Goal: Transaction & Acquisition: Purchase product/service

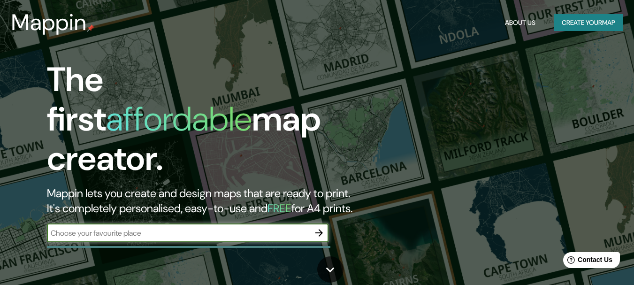
click at [91, 229] on input "text" at bounding box center [178, 233] width 263 height 11
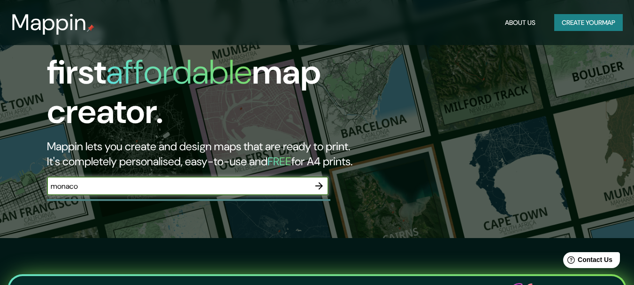
type input "monaco"
click at [320, 182] on icon "button" at bounding box center [320, 186] width 8 height 8
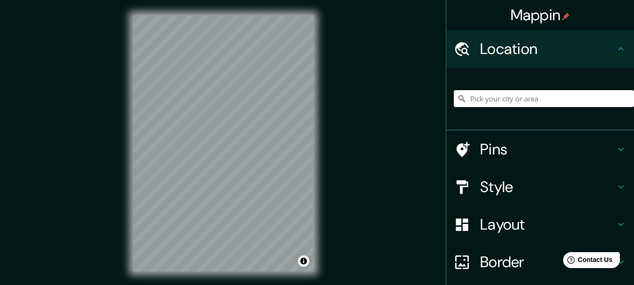
drag, startPoint x: 339, startPoint y: 182, endPoint x: 355, endPoint y: 107, distance: 76.9
click at [355, 107] on div "Mappin Location Pins Style Layout Border Choose a border. Hint : you can make l…" at bounding box center [317, 151] width 634 height 302
click at [501, 192] on h4 "Style" at bounding box center [547, 187] width 135 height 19
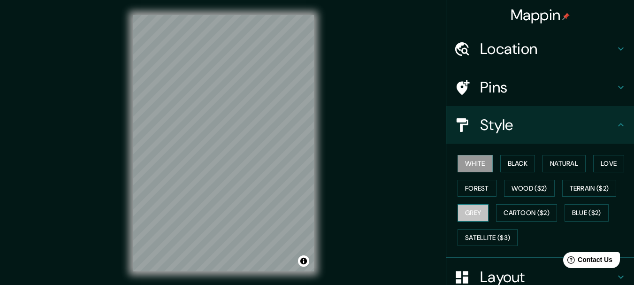
click at [469, 212] on button "Grey" at bounding box center [473, 212] width 31 height 17
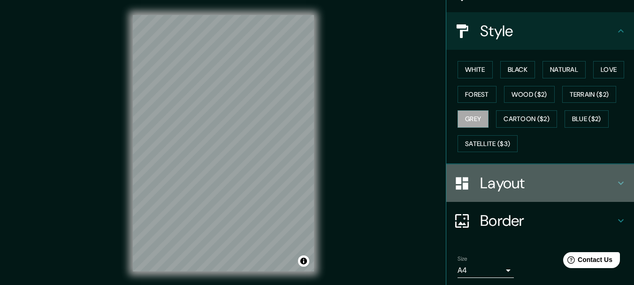
click at [488, 188] on h4 "Layout" at bounding box center [547, 183] width 135 height 19
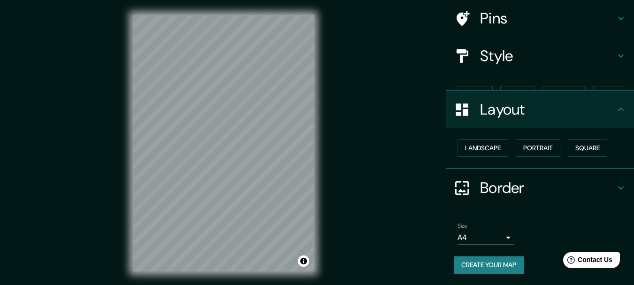
scroll to position [53, 0]
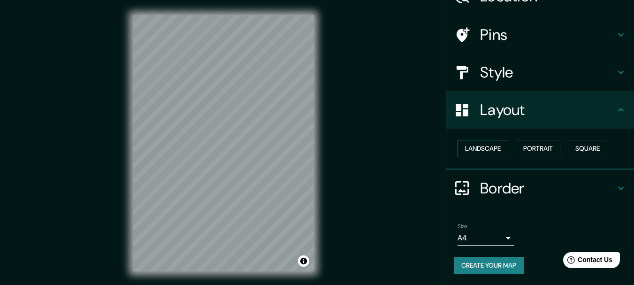
click at [493, 145] on button "Landscape" at bounding box center [483, 148] width 51 height 17
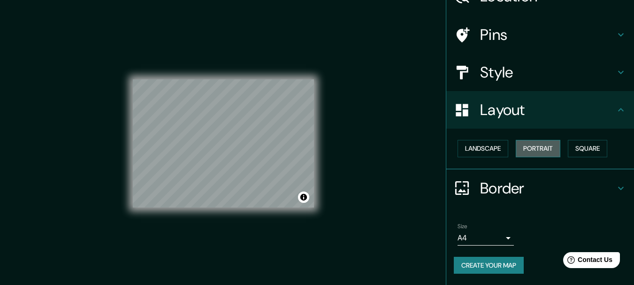
click at [550, 153] on button "Portrait" at bounding box center [538, 148] width 45 height 17
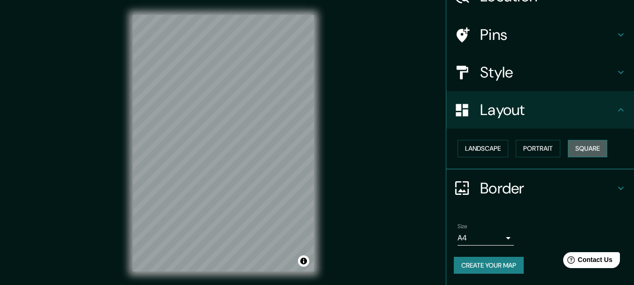
click at [585, 153] on button "Square" at bounding box center [587, 148] width 39 height 17
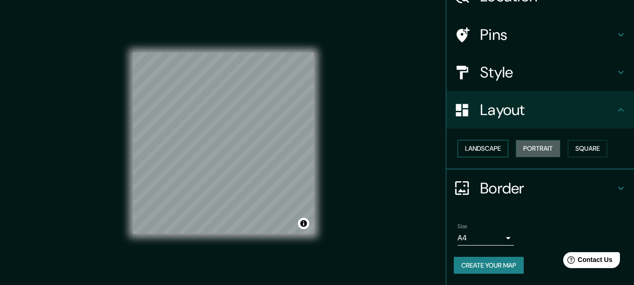
drag, startPoint x: 538, startPoint y: 150, endPoint x: 503, endPoint y: 151, distance: 35.2
click at [535, 151] on button "Portrait" at bounding box center [538, 148] width 45 height 17
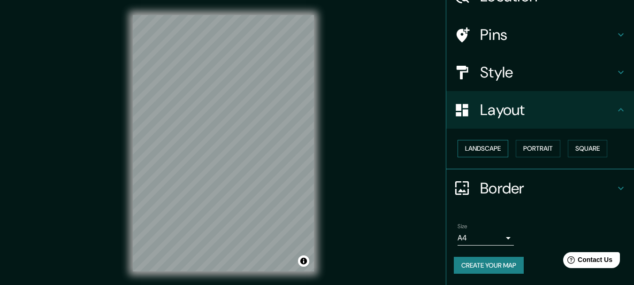
click at [485, 151] on button "Landscape" at bounding box center [483, 148] width 51 height 17
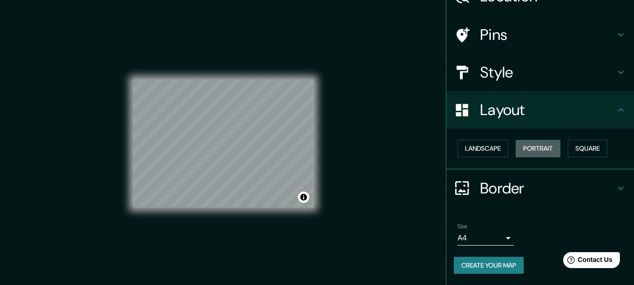
click at [528, 150] on button "Portrait" at bounding box center [538, 148] width 45 height 17
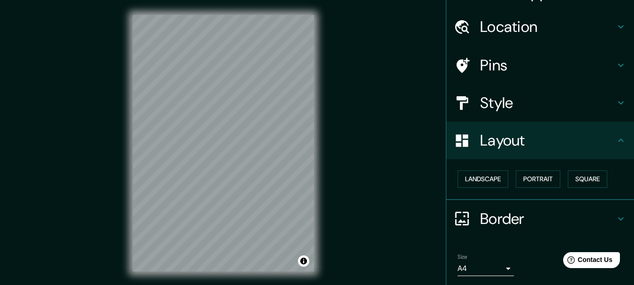
scroll to position [6, 0]
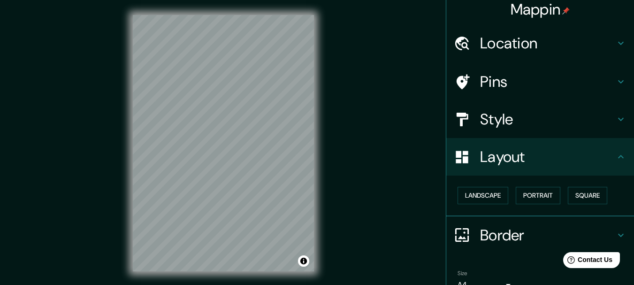
click at [480, 113] on h4 "Style" at bounding box center [547, 119] width 135 height 19
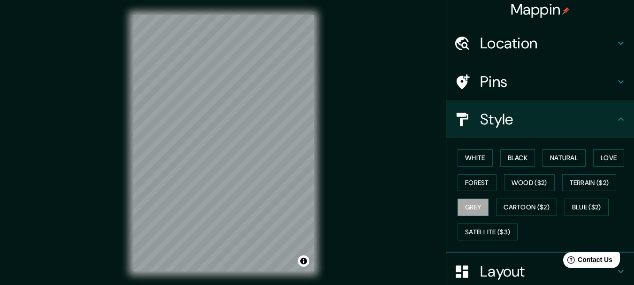
click at [470, 90] on div "Pins" at bounding box center [541, 82] width 188 height 38
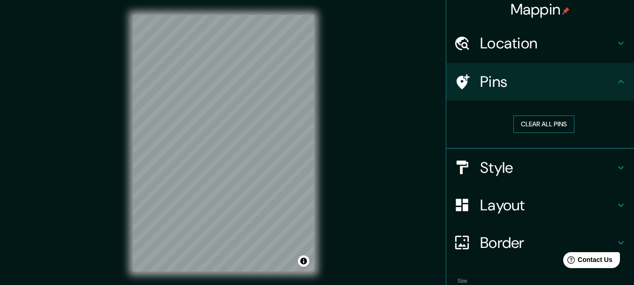
click at [525, 124] on button "Clear all pins" at bounding box center [544, 124] width 61 height 17
click at [480, 46] on h4 "Location" at bounding box center [547, 43] width 135 height 19
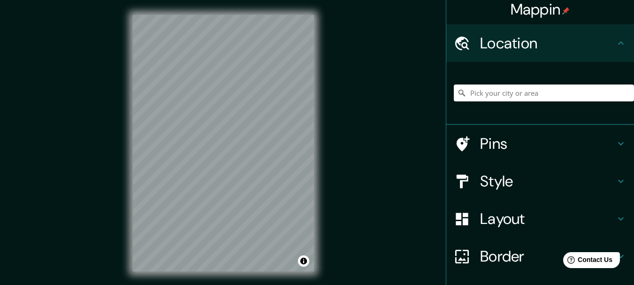
click at [494, 44] on h4 "Location" at bounding box center [547, 43] width 135 height 19
click at [496, 142] on h4 "Pins" at bounding box center [547, 143] width 135 height 19
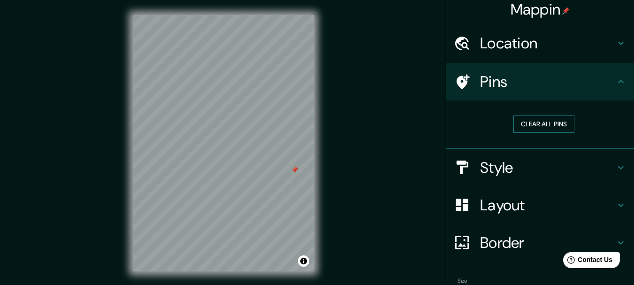
click at [517, 119] on button "Clear all pins" at bounding box center [544, 124] width 61 height 17
click at [335, 126] on div "Mappin Location Pins Clear all pins Style Layout Border Choose a border. Hint :…" at bounding box center [317, 151] width 634 height 302
click at [467, 207] on div at bounding box center [467, 205] width 26 height 16
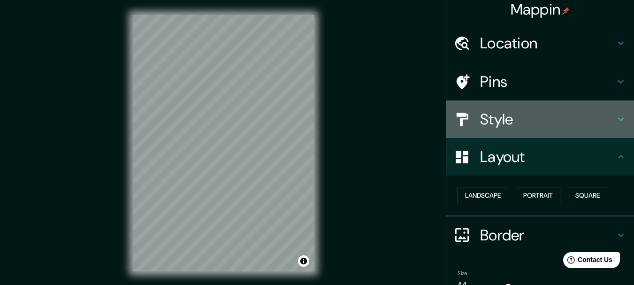
click at [505, 122] on h4 "Style" at bounding box center [547, 119] width 135 height 19
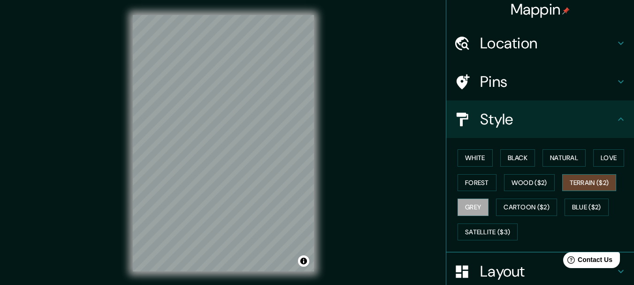
click at [570, 180] on button "Terrain ($2)" at bounding box center [590, 182] width 54 height 17
click at [595, 159] on button "Love" at bounding box center [609, 157] width 31 height 17
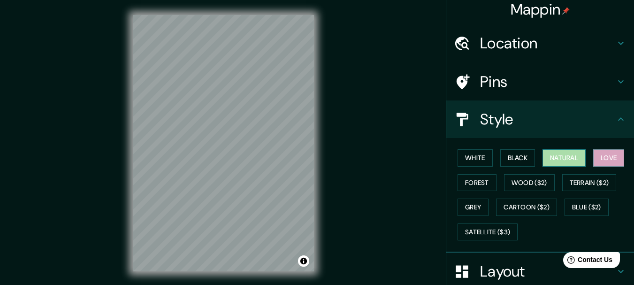
click at [568, 157] on button "Natural" at bounding box center [564, 157] width 43 height 17
click at [516, 158] on button "Black" at bounding box center [518, 157] width 35 height 17
click at [554, 158] on button "Natural" at bounding box center [564, 157] width 43 height 17
click at [502, 162] on button "Black" at bounding box center [518, 157] width 35 height 17
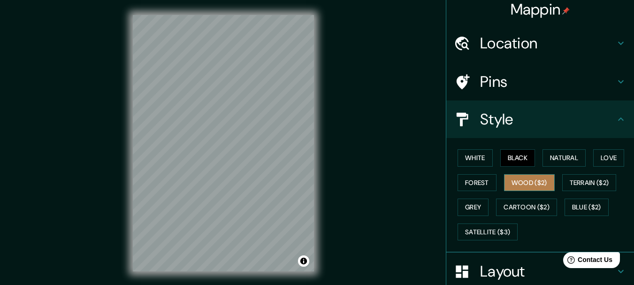
click at [504, 185] on button "Wood ($2)" at bounding box center [529, 182] width 51 height 17
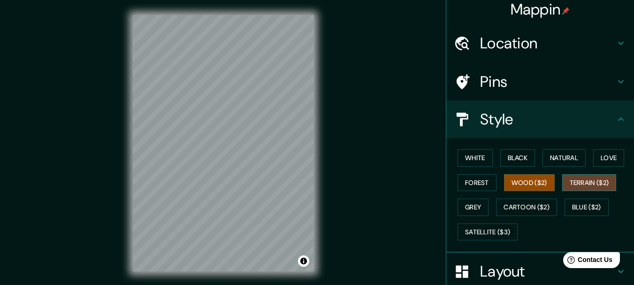
click at [583, 184] on button "Terrain ($2)" at bounding box center [590, 182] width 54 height 17
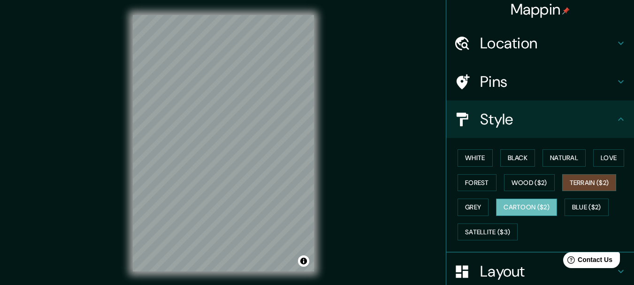
click at [545, 204] on button "Cartoon ($2)" at bounding box center [526, 207] width 61 height 17
click at [594, 203] on button "Blue ($2)" at bounding box center [587, 207] width 44 height 17
click at [538, 208] on button "Cartoon ($2)" at bounding box center [526, 207] width 61 height 17
click at [472, 207] on button "Grey" at bounding box center [473, 207] width 31 height 17
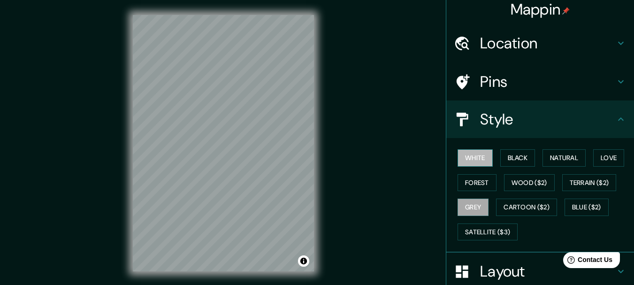
click at [479, 158] on button "White" at bounding box center [475, 157] width 35 height 17
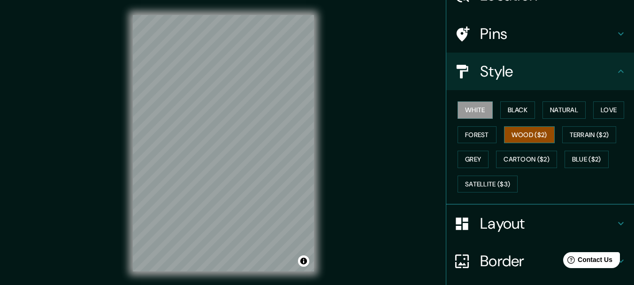
scroll to position [100, 0]
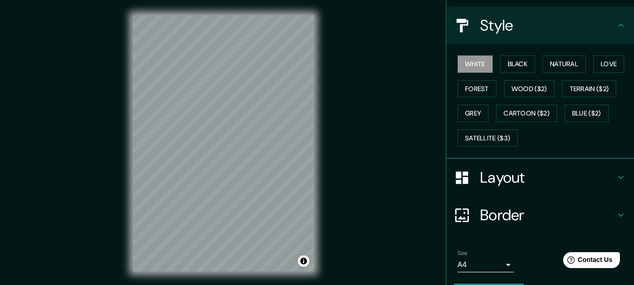
click at [516, 224] on h4 "Border" at bounding box center [547, 215] width 135 height 19
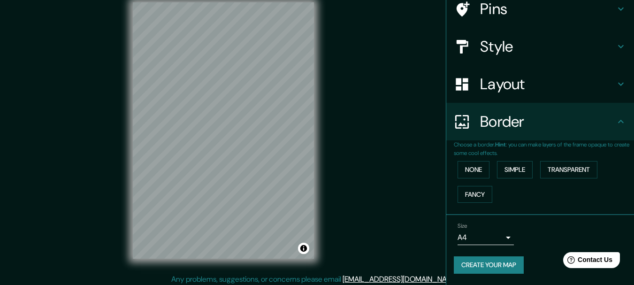
scroll to position [16, 0]
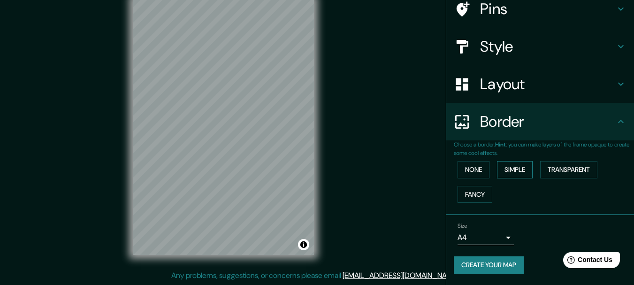
click at [512, 172] on button "Simple" at bounding box center [515, 169] width 36 height 17
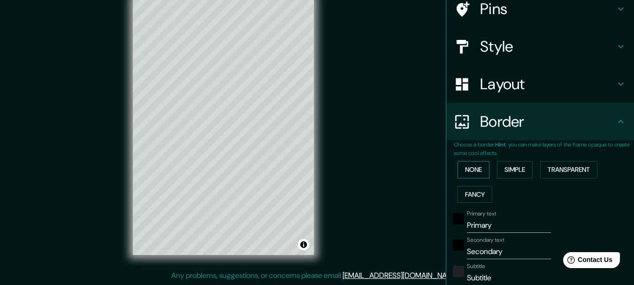
click at [467, 165] on button "None" at bounding box center [474, 169] width 32 height 17
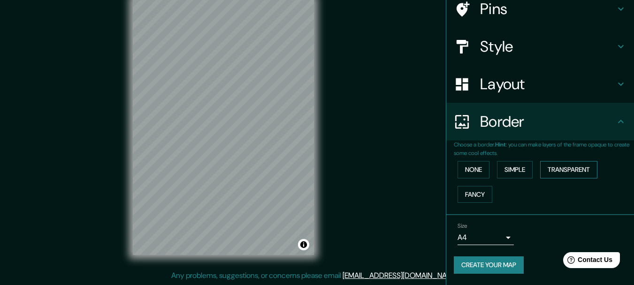
click at [542, 166] on button "Transparent" at bounding box center [569, 169] width 57 height 17
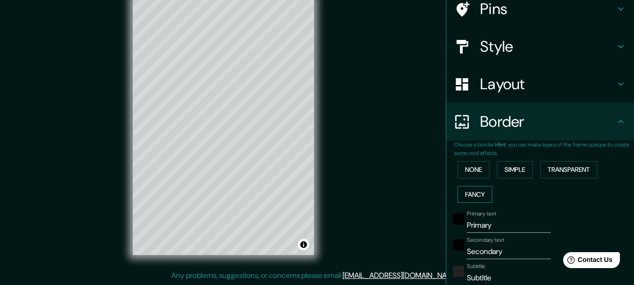
click at [466, 189] on button "Fancy" at bounding box center [475, 194] width 35 height 17
click at [501, 179] on div "None Simple Transparent Fancy" at bounding box center [544, 181] width 180 height 49
click at [566, 173] on button "Transparent" at bounding box center [569, 169] width 57 height 17
click at [472, 171] on button "None" at bounding box center [474, 169] width 32 height 17
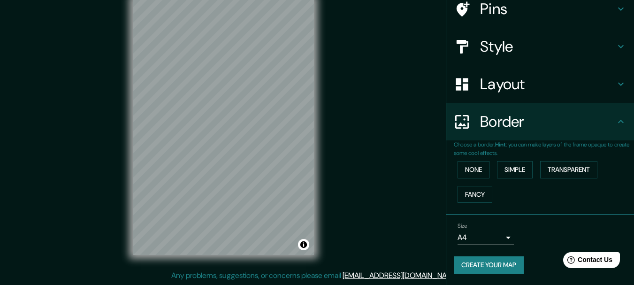
click at [480, 87] on h4 "Layout" at bounding box center [547, 84] width 135 height 19
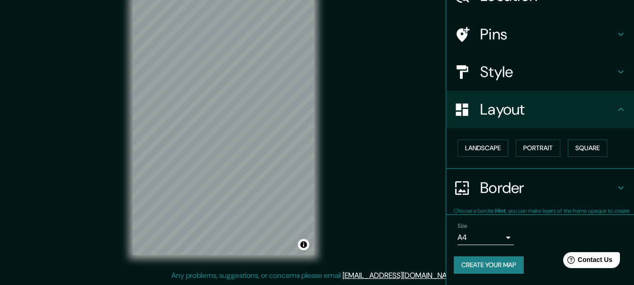
scroll to position [53, 0]
click at [466, 78] on div at bounding box center [467, 72] width 26 height 16
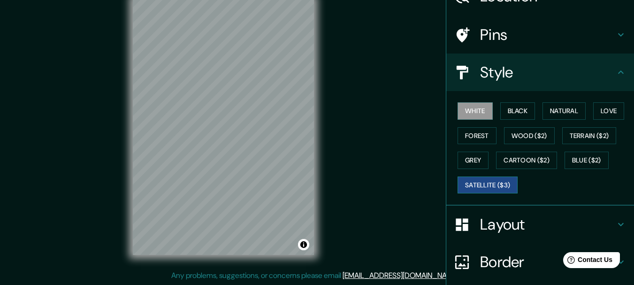
click at [464, 177] on button "Satellite ($3)" at bounding box center [488, 185] width 60 height 17
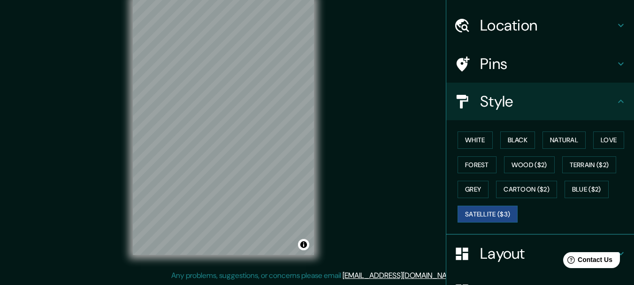
scroll to position [0, 0]
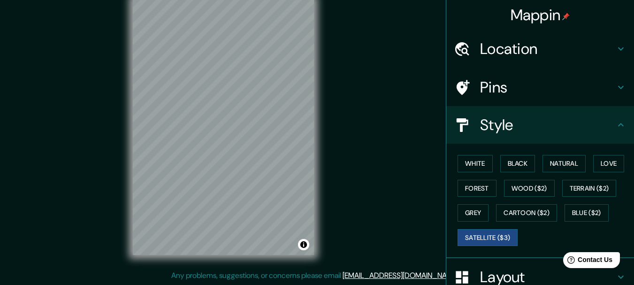
click at [485, 51] on h4 "Location" at bounding box center [547, 48] width 135 height 19
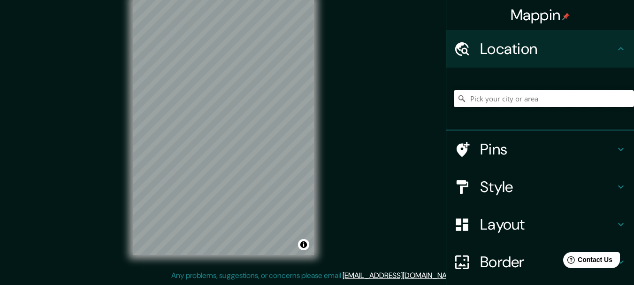
click at [501, 102] on input "Pick your city or area" at bounding box center [544, 98] width 180 height 17
click at [501, 101] on input "Pick your city or area" at bounding box center [544, 98] width 180 height 17
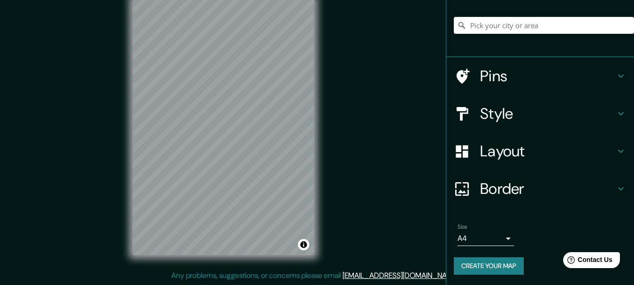
scroll to position [74, 0]
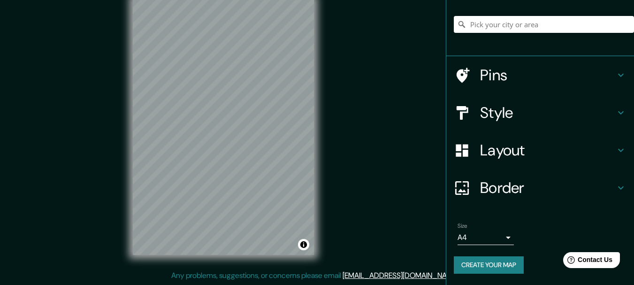
click at [509, 120] on h4 "Style" at bounding box center [547, 112] width 135 height 19
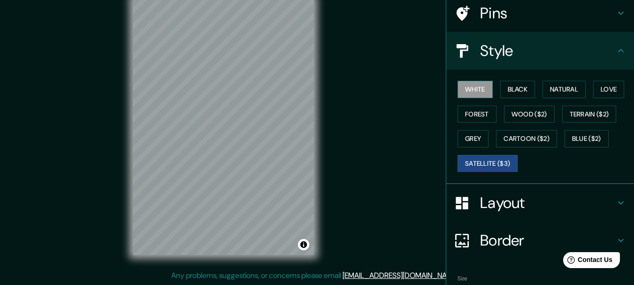
click at [479, 93] on button "White" at bounding box center [475, 89] width 35 height 17
click at [116, 199] on div "Mappin Location Pins Style White Black Natural Love Forest Wood ($2) Terrain ($…" at bounding box center [317, 135] width 634 height 302
click at [314, 98] on div "© Mapbox © OpenStreetMap Improve this map" at bounding box center [223, 127] width 211 height 286
click at [518, 91] on button "Black" at bounding box center [518, 89] width 35 height 17
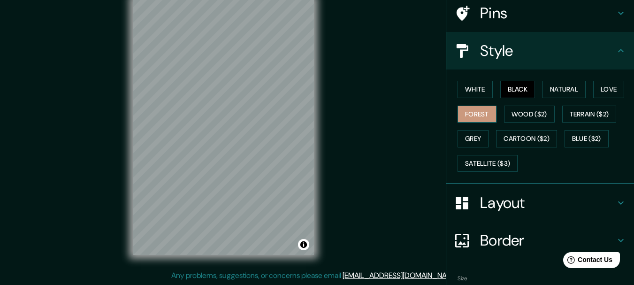
click at [487, 114] on button "Forest" at bounding box center [477, 114] width 39 height 17
click at [473, 149] on div "White Black Natural Love Forest Wood ($2) Terrain ($2) Grey Cartoon ($2) Blue (…" at bounding box center [544, 126] width 180 height 99
click at [473, 139] on button "Grey" at bounding box center [473, 138] width 31 height 17
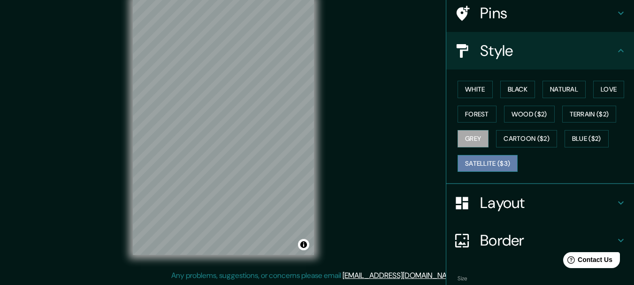
click at [486, 170] on button "Satellite ($3)" at bounding box center [488, 163] width 60 height 17
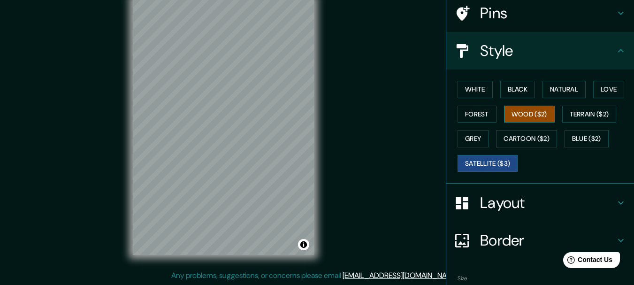
click at [530, 113] on button "Wood ($2)" at bounding box center [529, 114] width 51 height 17
click at [528, 124] on div "White Black Natural Love Forest Wood ($2) Terrain ($2) Grey Cartoon ($2) Blue (…" at bounding box center [544, 126] width 180 height 99
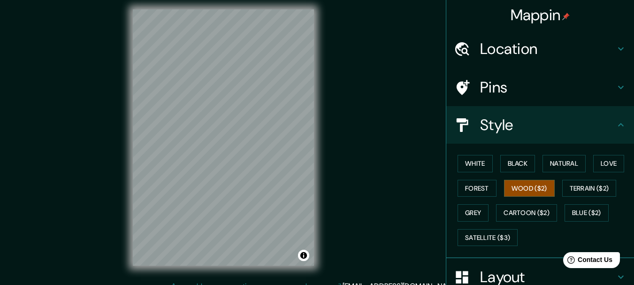
scroll to position [0, 0]
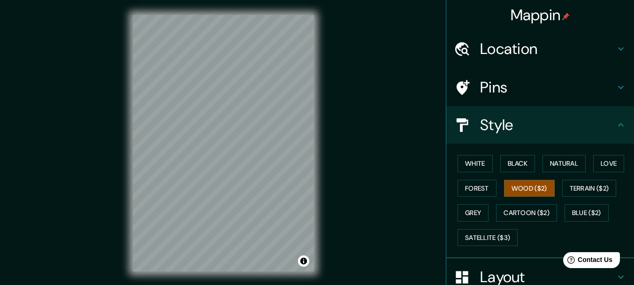
click at [510, 51] on h4 "Location" at bounding box center [547, 48] width 135 height 19
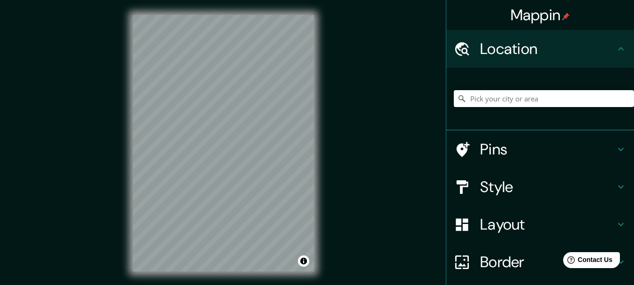
click at [493, 113] on div at bounding box center [544, 98] width 180 height 47
click at [505, 101] on input "Pick your city or area" at bounding box center [544, 98] width 180 height 17
type input "n"
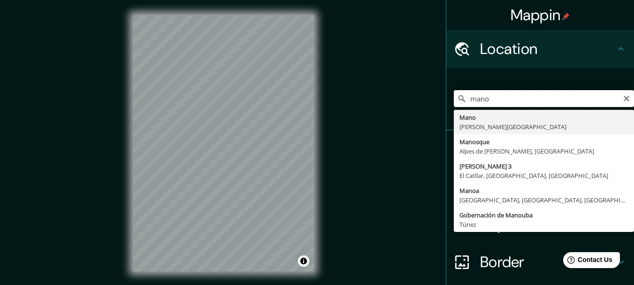
drag, startPoint x: 508, startPoint y: 94, endPoint x: 527, endPoint y: 93, distance: 19.3
click at [527, 93] on input "mano" at bounding box center [544, 98] width 180 height 17
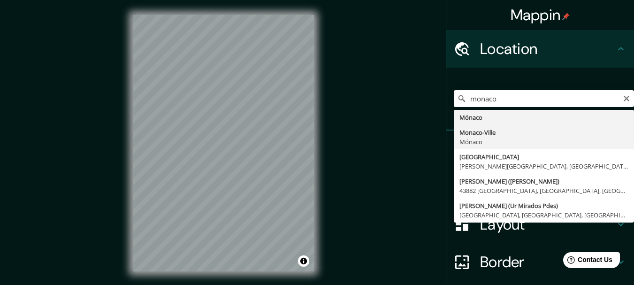
type input "Monaco-Ville, Mónaco"
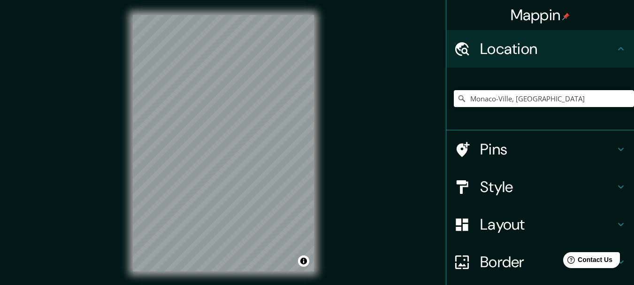
click at [616, 191] on icon at bounding box center [621, 186] width 11 height 11
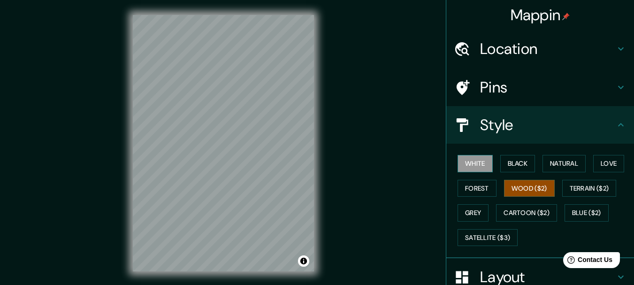
click at [473, 162] on button "White" at bounding box center [475, 163] width 35 height 17
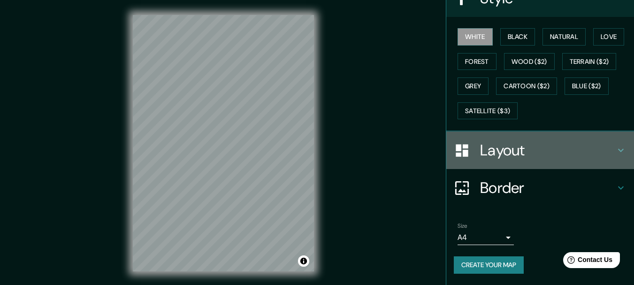
click at [487, 153] on h4 "Layout" at bounding box center [547, 150] width 135 height 19
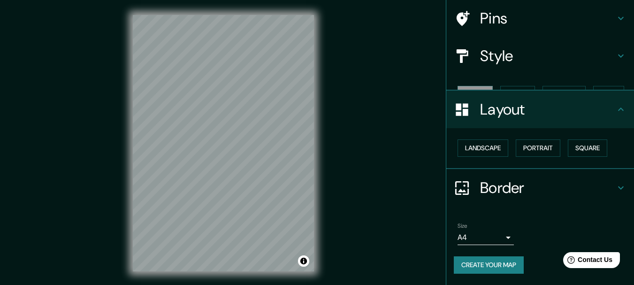
scroll to position [53, 0]
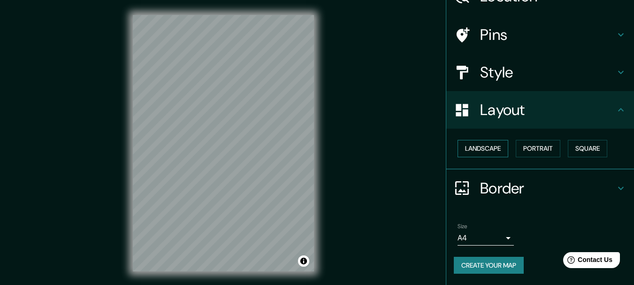
click at [492, 149] on button "Landscape" at bounding box center [483, 148] width 51 height 17
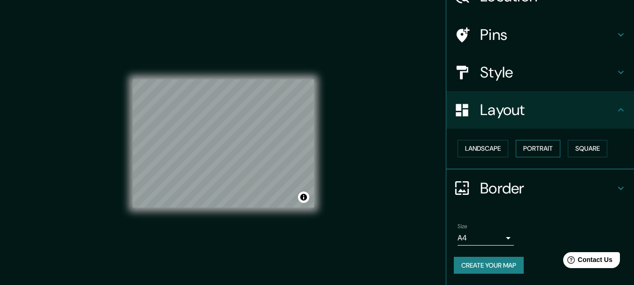
click at [536, 154] on button "Portrait" at bounding box center [538, 148] width 45 height 17
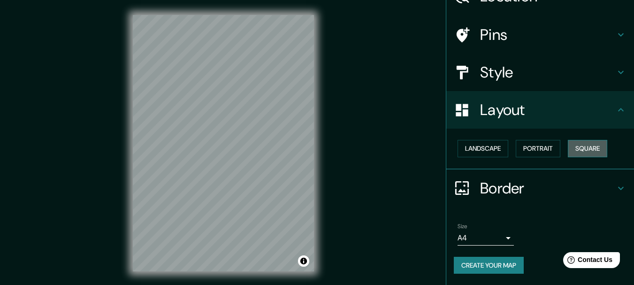
click at [580, 155] on button "Square" at bounding box center [587, 148] width 39 height 17
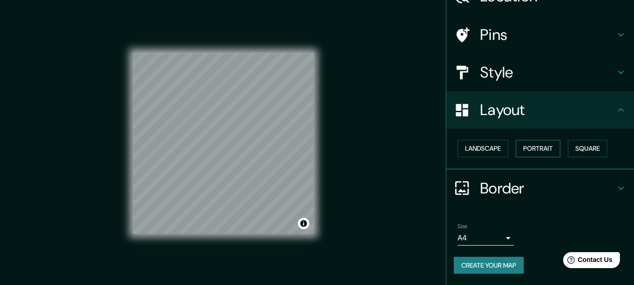
click at [547, 152] on button "Portrait" at bounding box center [538, 148] width 45 height 17
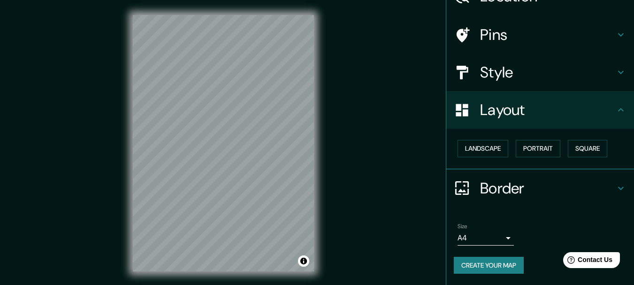
click at [516, 187] on h4 "Border" at bounding box center [547, 188] width 135 height 19
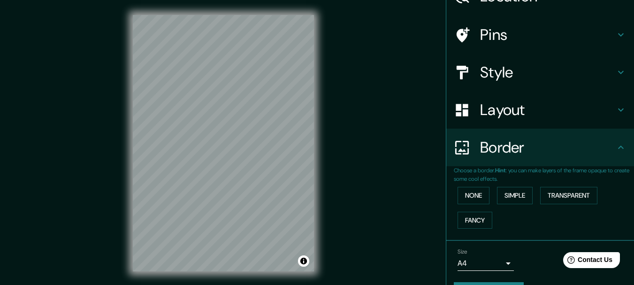
scroll to position [78, 0]
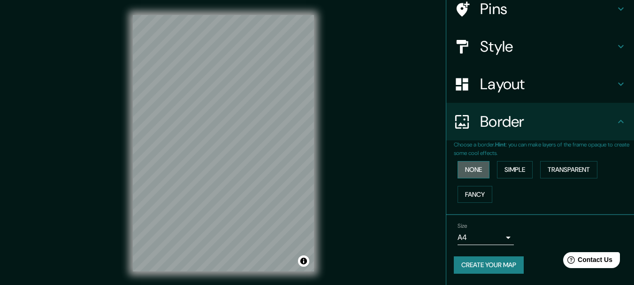
click at [478, 168] on button "None" at bounding box center [474, 169] width 32 height 17
click at [510, 170] on button "Simple" at bounding box center [515, 169] width 36 height 17
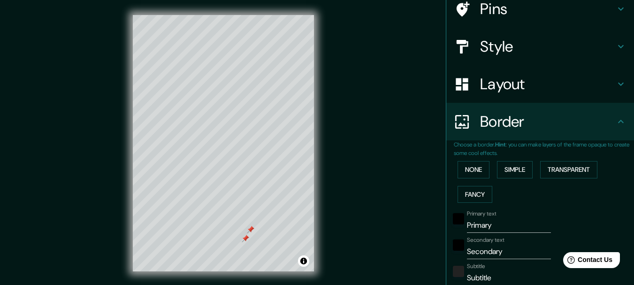
scroll to position [0, 0]
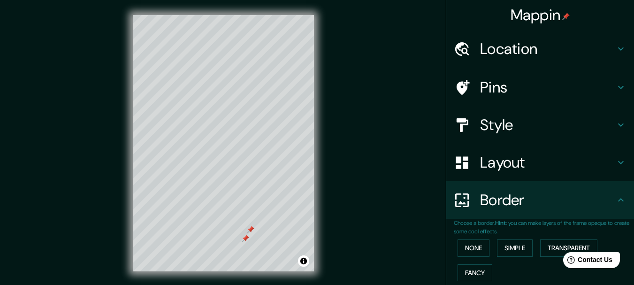
click at [486, 95] on h4 "Pins" at bounding box center [547, 87] width 135 height 19
type input "154"
type input "31"
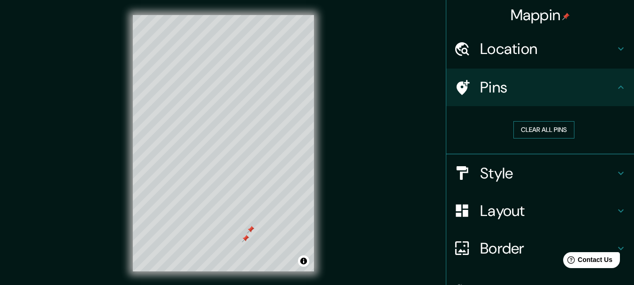
click at [514, 130] on button "Clear all pins" at bounding box center [544, 129] width 61 height 17
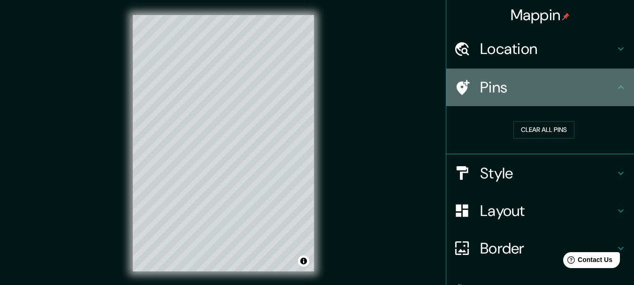
click at [534, 93] on h4 "Pins" at bounding box center [547, 87] width 135 height 19
click at [620, 88] on div "Pins" at bounding box center [541, 88] width 188 height 38
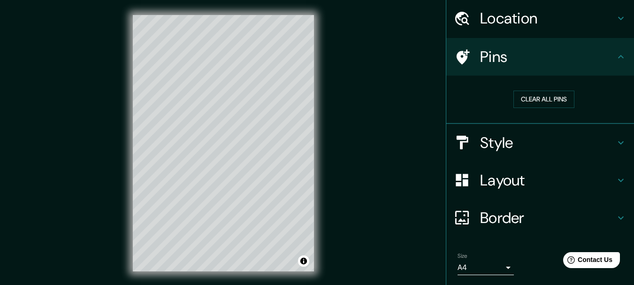
scroll to position [47, 0]
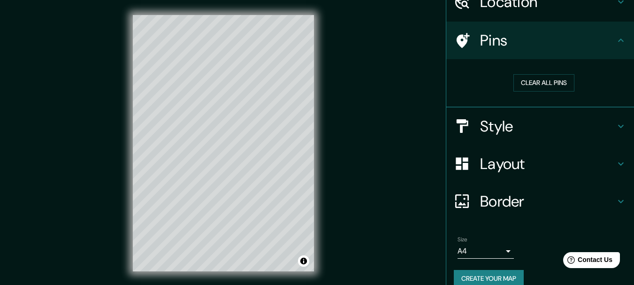
click at [616, 37] on icon at bounding box center [621, 40] width 11 height 11
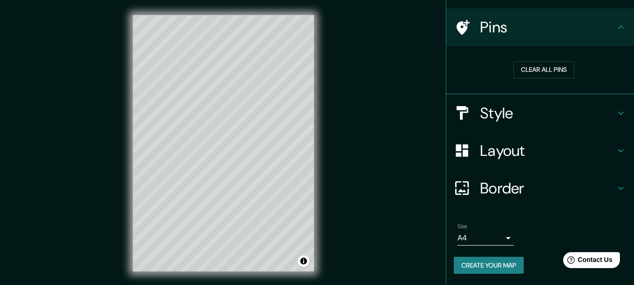
scroll to position [16, 0]
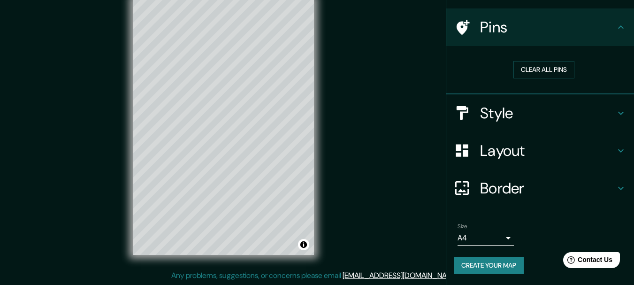
click at [510, 154] on h4 "Layout" at bounding box center [547, 150] width 135 height 19
type input "154"
type input "31"
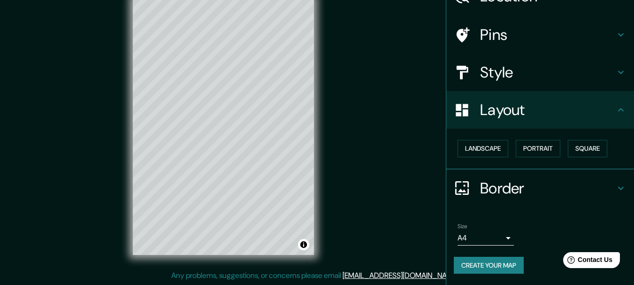
scroll to position [53, 0]
click at [492, 186] on h4 "Border" at bounding box center [547, 188] width 135 height 19
type input "154"
type input "31"
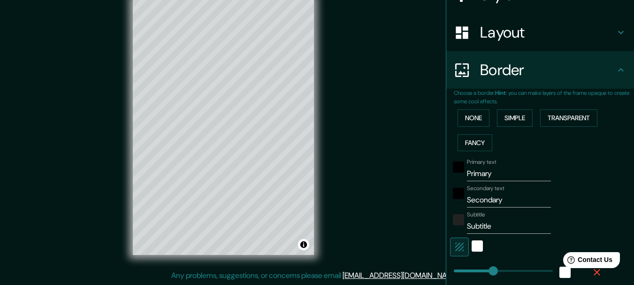
scroll to position [147, 0]
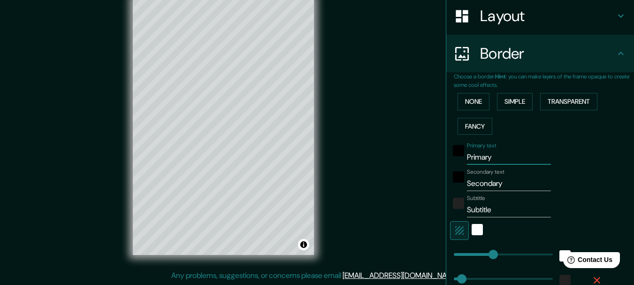
drag, startPoint x: 488, startPoint y: 158, endPoint x: 447, endPoint y: 169, distance: 42.1
click at [447, 166] on div "Choose a border. Hint : you can make layers of the frame opaque to create some …" at bounding box center [541, 195] width 188 height 246
type input "M"
type input "154"
type input "31"
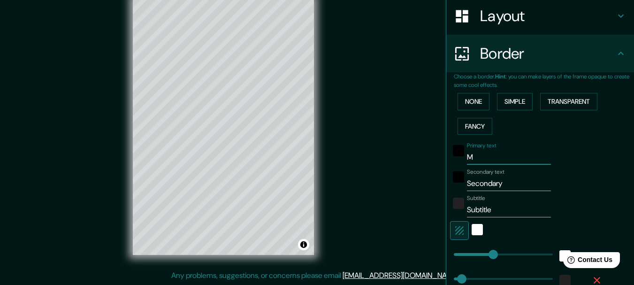
type input "MO"
type input "154"
type input "31"
type input "MOn"
type input "154"
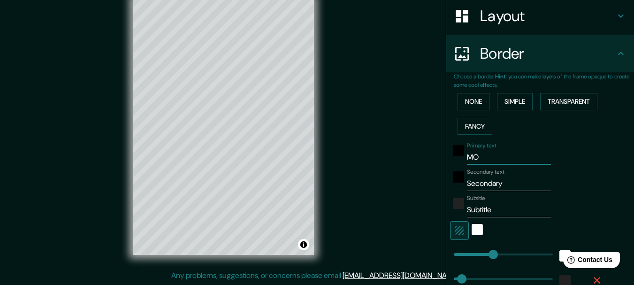
type input "31"
type input "MOna"
type input "154"
type input "31"
type input "MOnac"
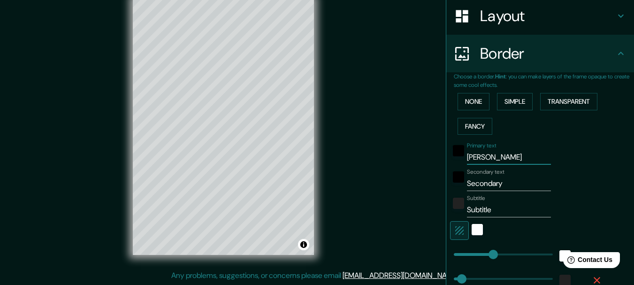
type input "154"
type input "31"
type input "MOnacio"
type input "154"
type input "31"
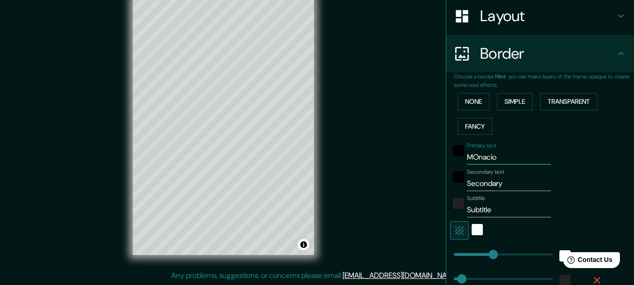
type input "MOnaci"
type input "154"
type input "31"
type input "MOnac"
type input "154"
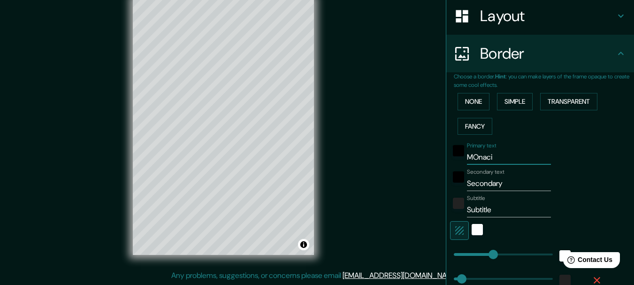
type input "31"
type input "MOnaco"
type input "154"
type input "31"
type input "MOnaco"
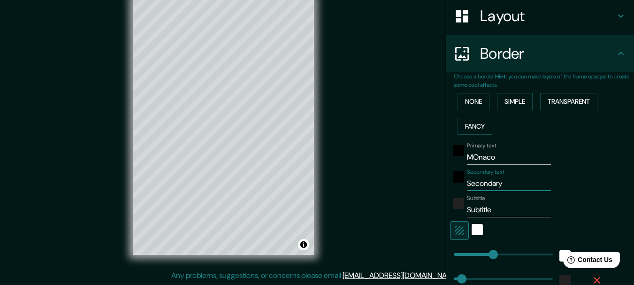
click at [507, 188] on input "Secondary" at bounding box center [509, 183] width 84 height 15
drag, startPoint x: 495, startPoint y: 187, endPoint x: 448, endPoint y: 195, distance: 47.2
click at [454, 192] on div "Primary text MOnaco Secondary text Secondary Subtitle Subtitle Add frame layer" at bounding box center [529, 224] width 150 height 171
type input "g"
type input "154"
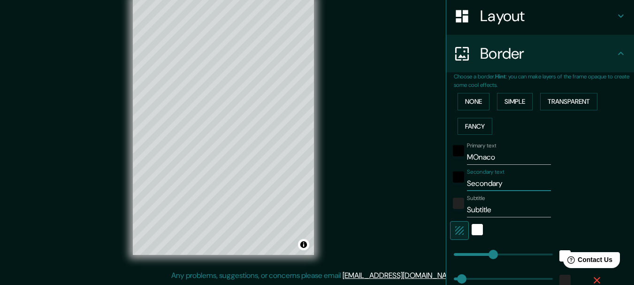
type input "31"
type input "gr"
type input "154"
type input "31"
type input "gra"
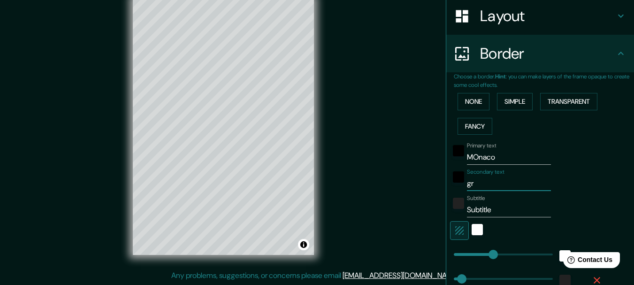
type input "154"
type input "31"
type input "grab"
type input "154"
type input "31"
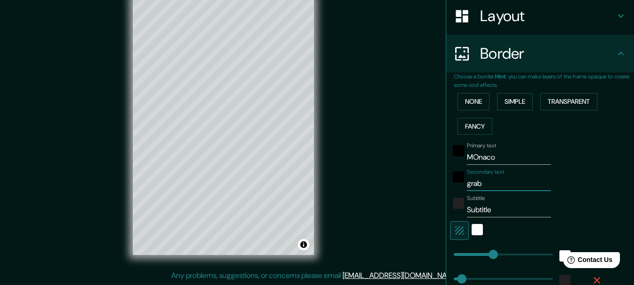
type input "grabd"
type input "154"
type input "31"
type input "grab"
type input "154"
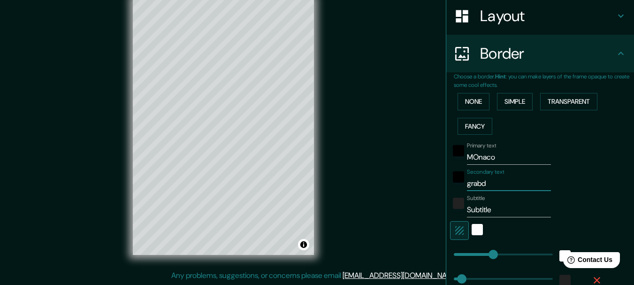
type input "31"
type input "gra"
type input "154"
type input "31"
type input "gr"
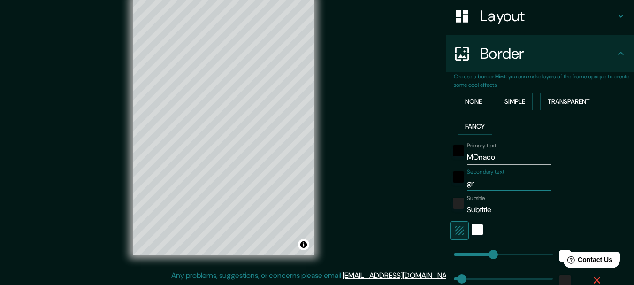
type input "154"
type input "31"
type input "g"
type input "154"
type input "31"
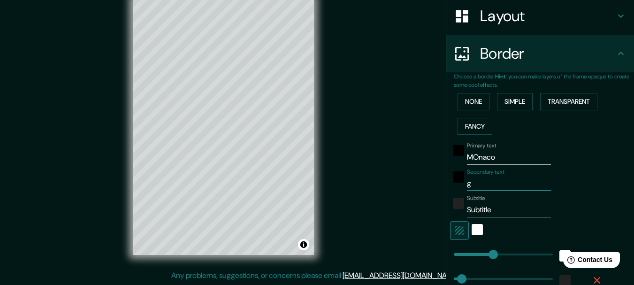
type input "154"
type input "31"
type input "g"
type input "154"
type input "31"
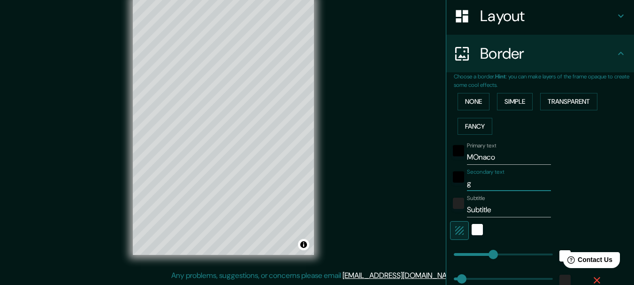
type input "gR"
type input "154"
type input "31"
type input "gRA"
type input "154"
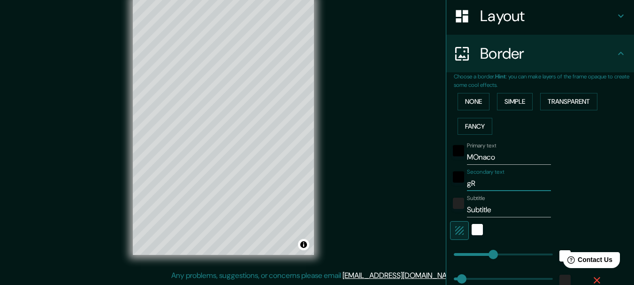
type input "31"
type input "gRAB"
type input "154"
type input "31"
type input "gRA"
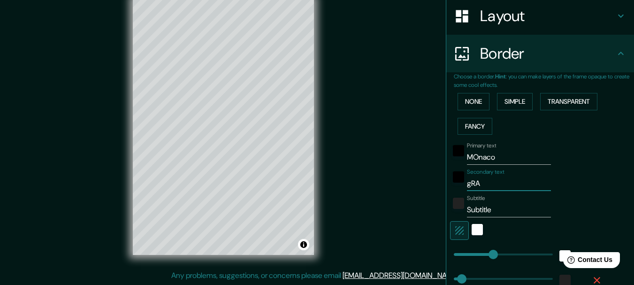
type input "154"
type input "31"
type input "gR"
type input "154"
type input "31"
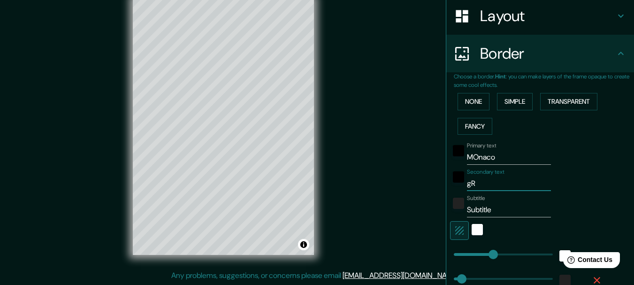
type input "g"
type input "154"
type input "31"
type input "154"
type input "31"
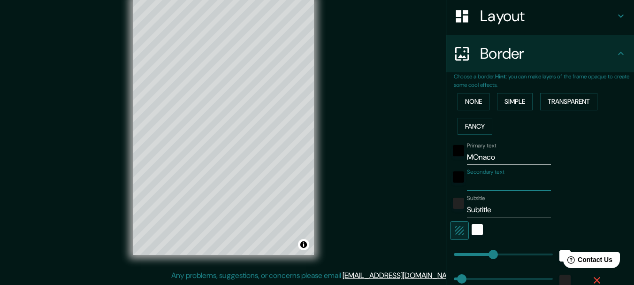
type input "G"
type input "154"
type input "31"
type input "GR"
type input "154"
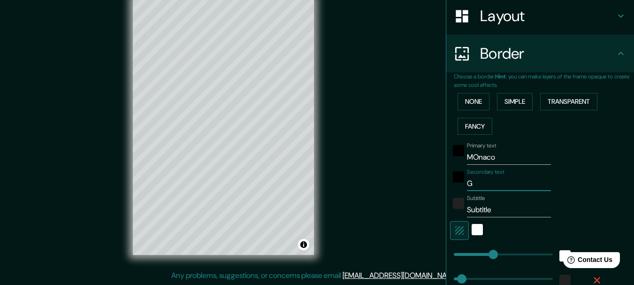
type input "31"
type input "GRa"
type input "154"
type input "31"
type input "GRan"
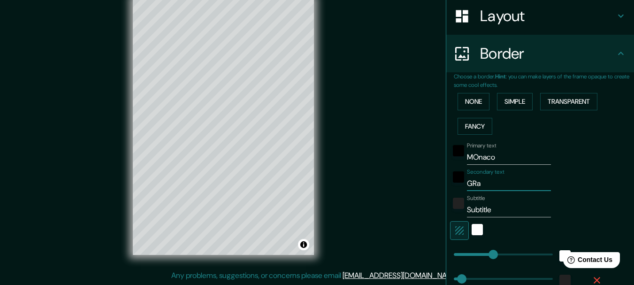
type input "154"
type input "31"
type input "GRa"
type input "154"
type input "31"
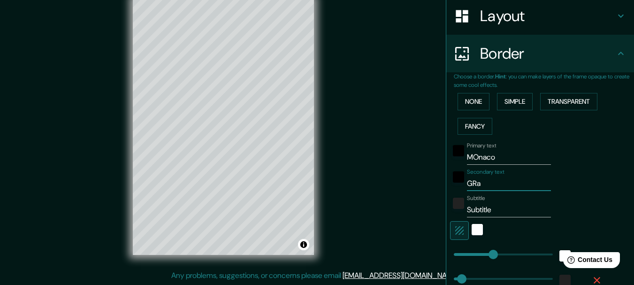
type input "GR"
type input "154"
type input "31"
type input "GRA"
type input "154"
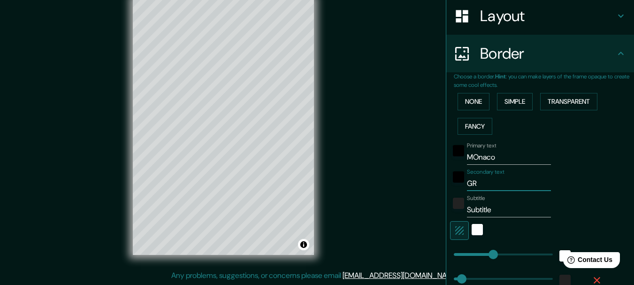
type input "31"
type input "GRAN"
type input "154"
type input "31"
type input "GRAND"
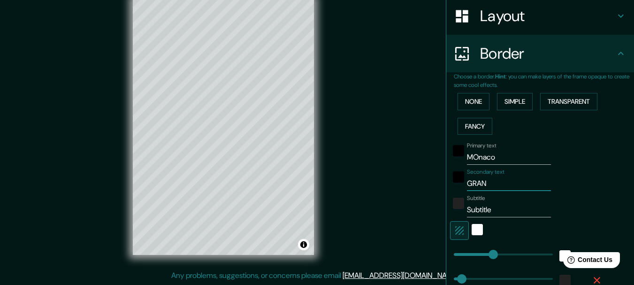
type input "154"
type input "31"
type input "GRAND"
type input "154"
type input "31"
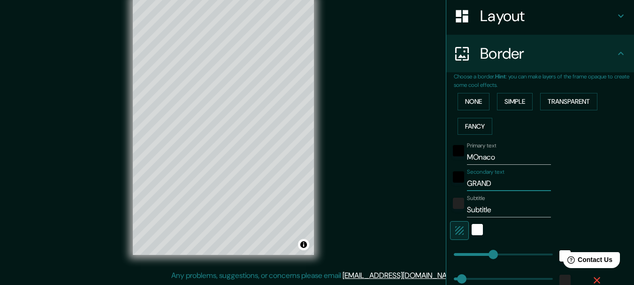
type input "GRAND P"
type input "154"
type input "31"
type input "GRAND PR"
type input "154"
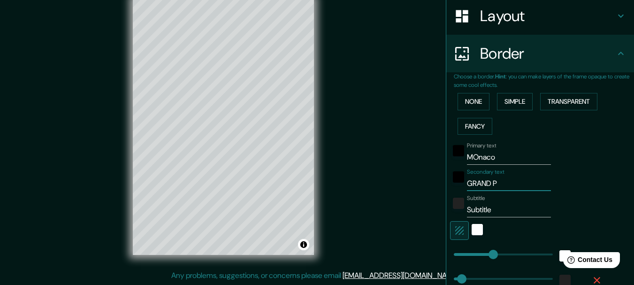
type input "31"
type input "GRAND PRI"
type input "154"
type input "31"
type input "GRAND PRIC"
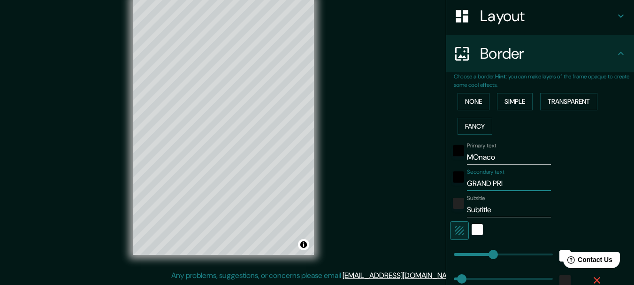
type input "154"
type input "31"
type input "GRAND PRI"
type input "154"
type input "31"
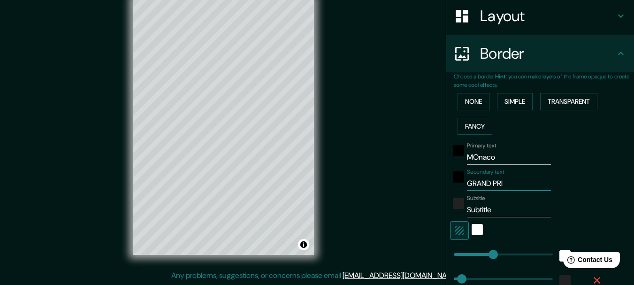
type input "GRAND PRIX"
type input "154"
type input "31"
type input "GRAND PRIX"
drag, startPoint x: 484, startPoint y: 211, endPoint x: 495, endPoint y: 212, distance: 11.4
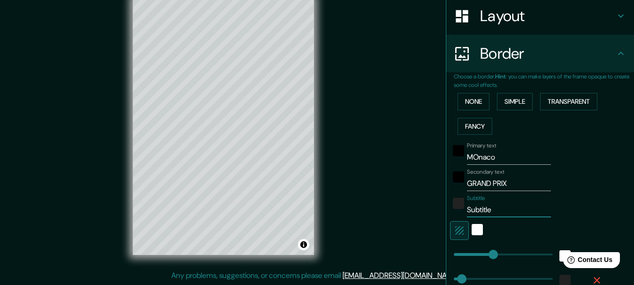
click at [484, 211] on input "Subtitle" at bounding box center [509, 209] width 84 height 15
drag, startPoint x: 496, startPoint y: 212, endPoint x: 441, endPoint y: 214, distance: 55.4
click at [447, 214] on div "Choose a border. Hint : you can make layers of the frame opaque to create some …" at bounding box center [541, 195] width 188 height 246
type input "S"
type input "154"
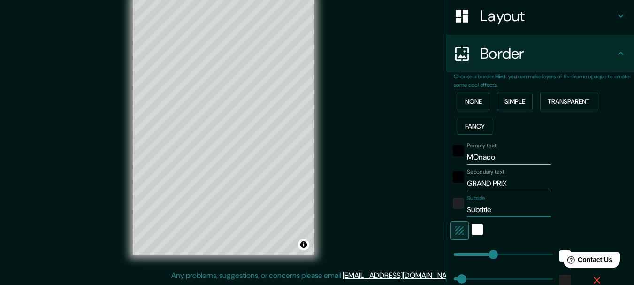
type input "31"
type input "SI"
type input "154"
type input "31"
type input "SIN"
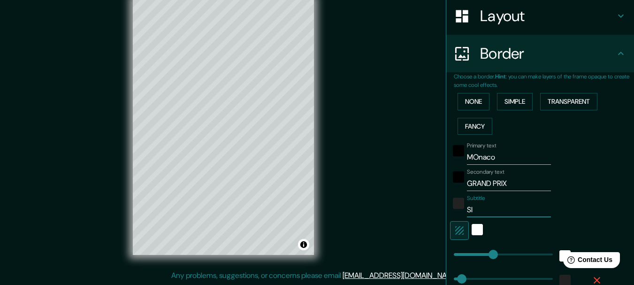
type input "154"
type input "31"
type input "SI"
type input "154"
type input "31"
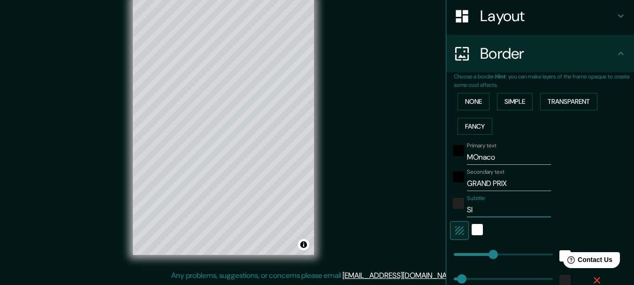
type input "S"
type input "154"
type input "31"
type input "154"
type input "31"
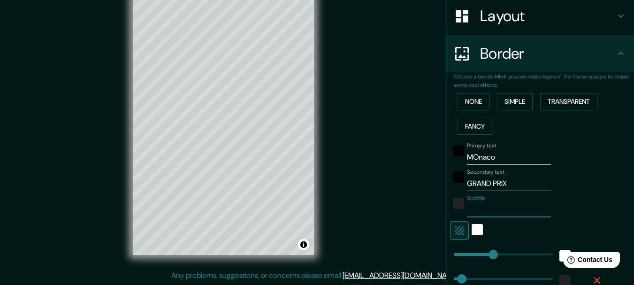
type input "s"
type input "154"
type input "31"
type input "si"
type input "154"
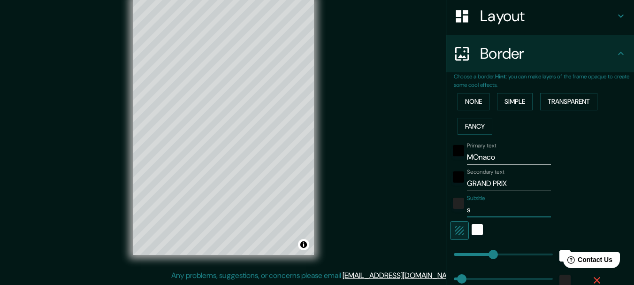
type input "31"
type input "sin"
type input "154"
type input "31"
type input "sinc"
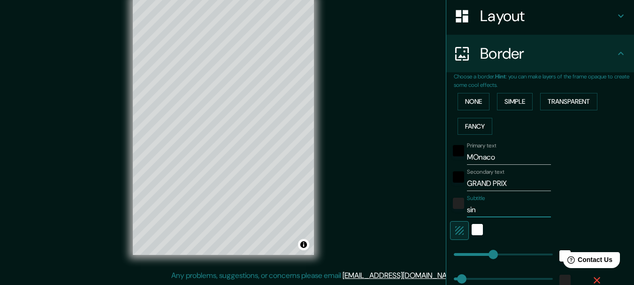
type input "154"
type input "31"
type input "since"
type input "154"
type input "31"
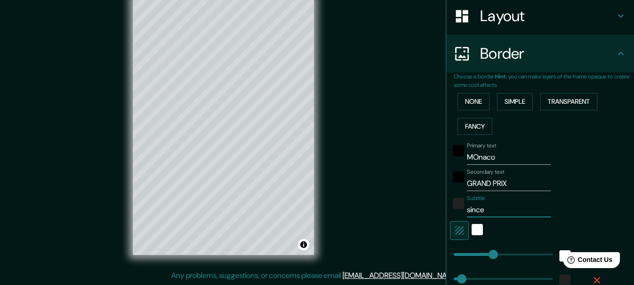
type input "since"
type input "154"
type input "31"
type input "since 1"
type input "154"
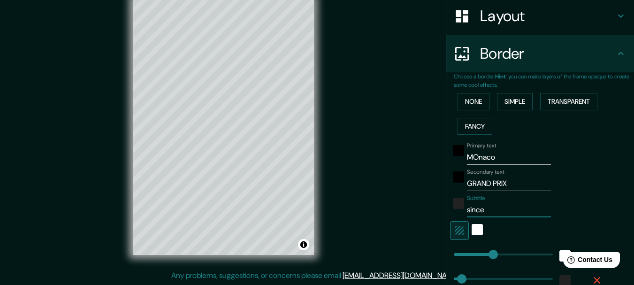
type input "31"
type input "since 10"
type input "154"
type input "31"
type input "since 1"
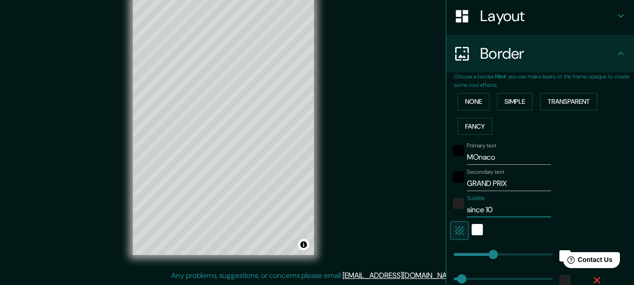
type input "154"
type input "31"
type input "since 19"
type input "154"
type input "31"
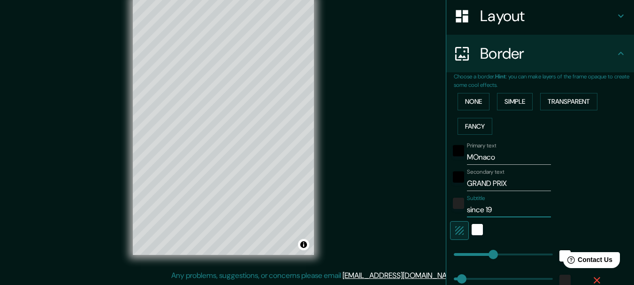
type input "since 196"
type input "154"
type input "31"
type input "since 1969"
type input "154"
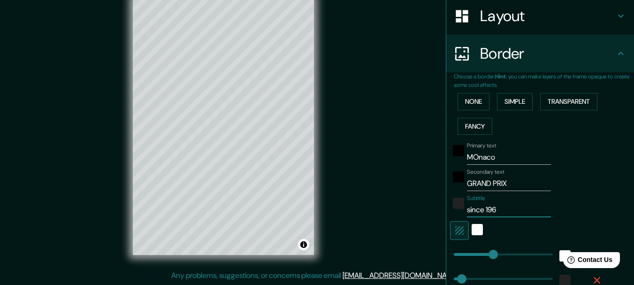
type input "31"
type input "since 196"
type input "154"
type input "31"
type input "since 1960"
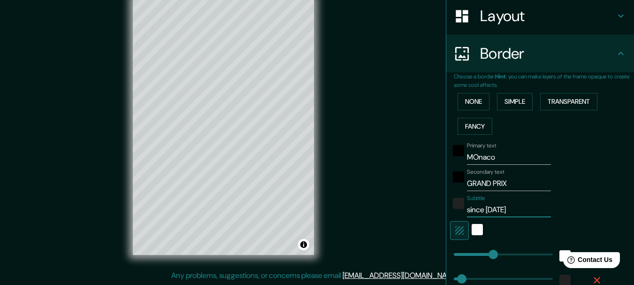
type input "154"
type input "31"
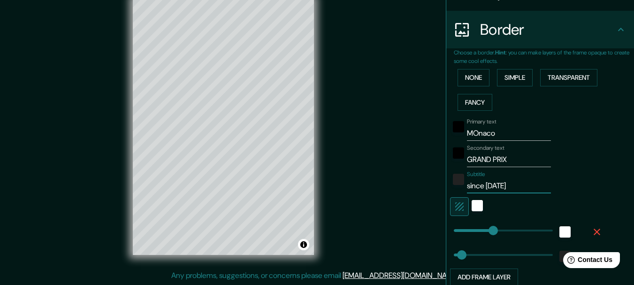
scroll to position [193, 0]
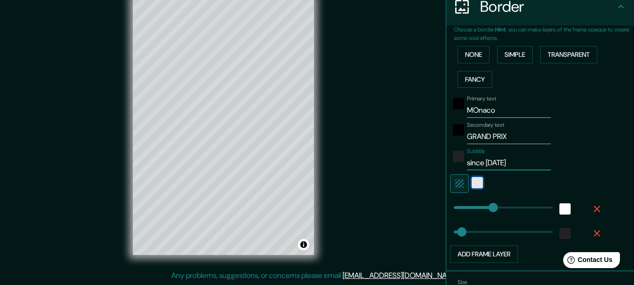
click at [472, 179] on div "white" at bounding box center [477, 182] width 11 height 11
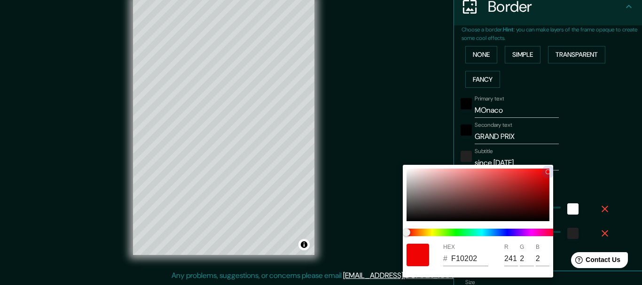
click at [547, 171] on div at bounding box center [477, 195] width 143 height 53
drag, startPoint x: 541, startPoint y: 173, endPoint x: 544, endPoint y: 149, distance: 24.6
click at [544, 149] on div "HEX # FF1A1A R 255 G 26 B 26" at bounding box center [321, 142] width 642 height 285
drag, startPoint x: 545, startPoint y: 168, endPoint x: 552, endPoint y: 165, distance: 7.6
click at [552, 165] on div "HEX # FF0707 R 255 G 7 B 7" at bounding box center [477, 221] width 150 height 113
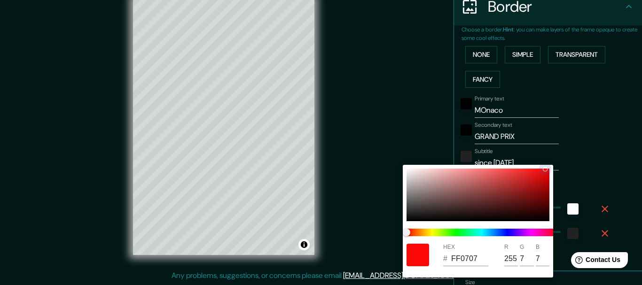
drag, startPoint x: 547, startPoint y: 168, endPoint x: 552, endPoint y: 166, distance: 5.5
click at [552, 166] on div "HEX # FF0707 R 255 G 7 B 7" at bounding box center [477, 221] width 150 height 113
drag, startPoint x: 545, startPoint y: 170, endPoint x: 554, endPoint y: 168, distance: 9.2
click at [552, 169] on div "HEX # F80000 R 248 G 0 B 0" at bounding box center [477, 221] width 150 height 113
click at [600, 122] on div at bounding box center [321, 142] width 642 height 285
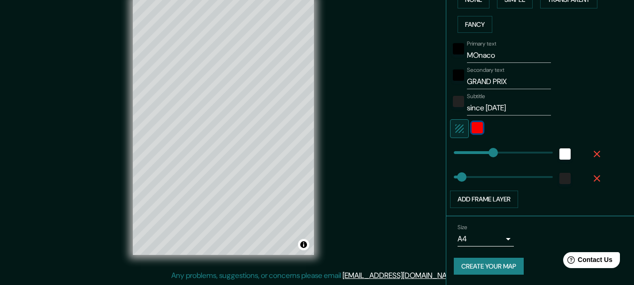
scroll to position [249, 0]
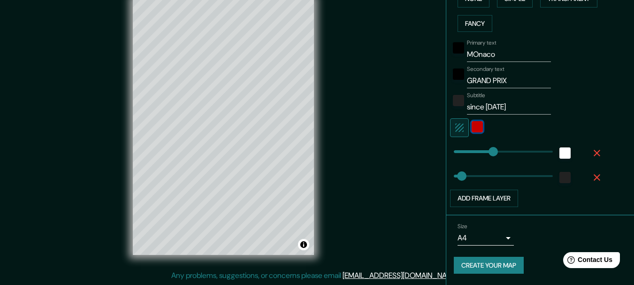
click at [472, 126] on div "color-F80000" at bounding box center [477, 126] width 11 height 11
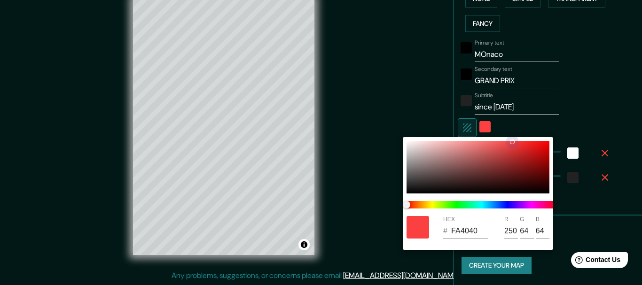
drag, startPoint x: 547, startPoint y: 144, endPoint x: 529, endPoint y: 140, distance: 17.8
click at [514, 142] on div at bounding box center [512, 141] width 5 height 5
drag, startPoint x: 517, startPoint y: 140, endPoint x: 509, endPoint y: 139, distance: 8.6
click at [509, 139] on div at bounding box center [509, 141] width 5 height 5
click at [619, 84] on div at bounding box center [321, 142] width 642 height 285
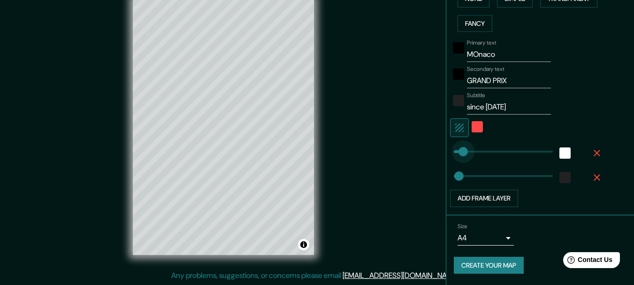
drag, startPoint x: 486, startPoint y: 153, endPoint x: 456, endPoint y: 156, distance: 30.7
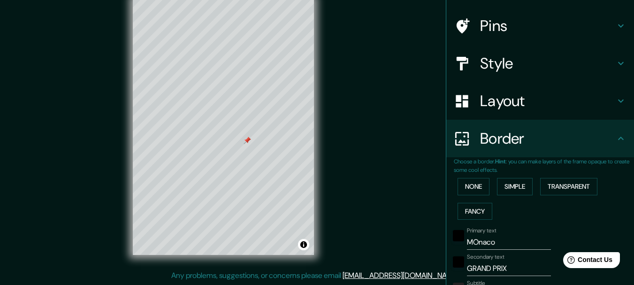
scroll to position [0, 0]
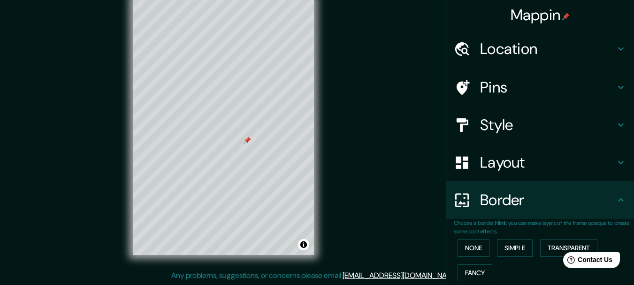
click at [510, 130] on h4 "Style" at bounding box center [547, 125] width 135 height 19
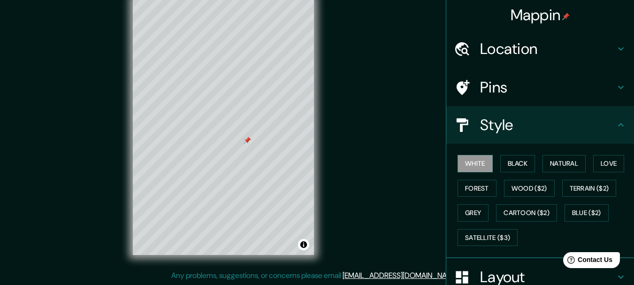
click at [504, 88] on h4 "Pins" at bounding box center [547, 87] width 135 height 19
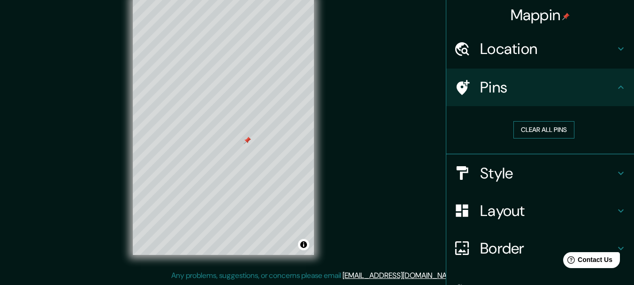
click at [526, 129] on button "Clear all pins" at bounding box center [544, 129] width 61 height 17
click at [537, 94] on h4 "Pins" at bounding box center [547, 87] width 135 height 19
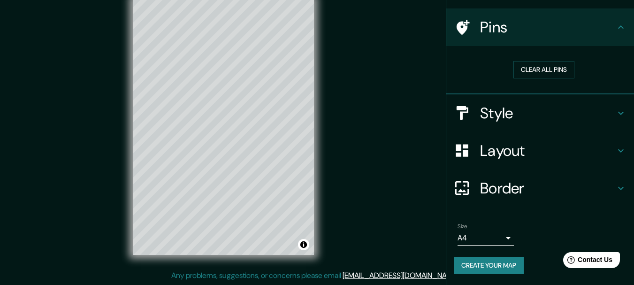
click at [519, 157] on h4 "Layout" at bounding box center [547, 150] width 135 height 19
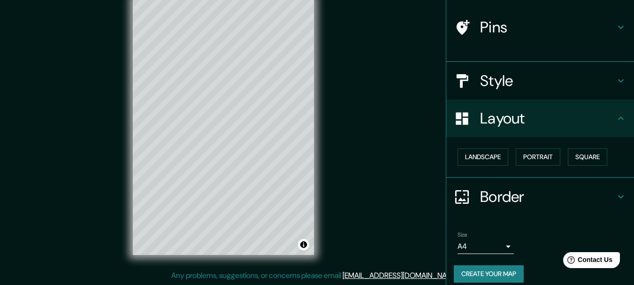
scroll to position [53, 0]
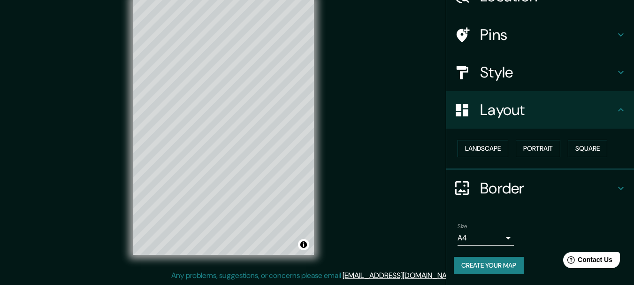
click at [514, 179] on h4 "Border" at bounding box center [547, 188] width 135 height 19
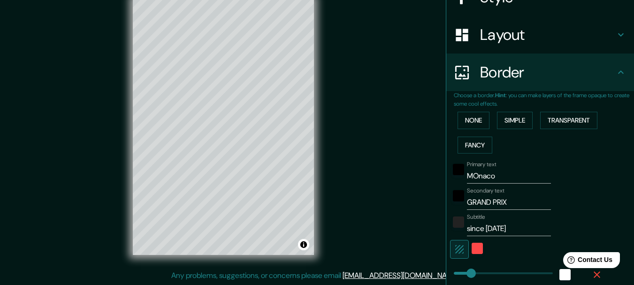
scroll to position [240, 0]
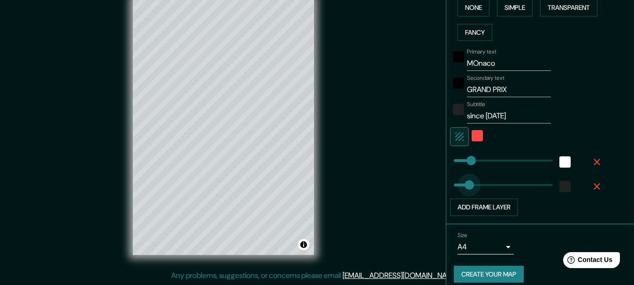
drag, startPoint x: 452, startPoint y: 187, endPoint x: 463, endPoint y: 186, distance: 10.8
click at [461, 207] on button "Add frame layer" at bounding box center [484, 207] width 68 height 17
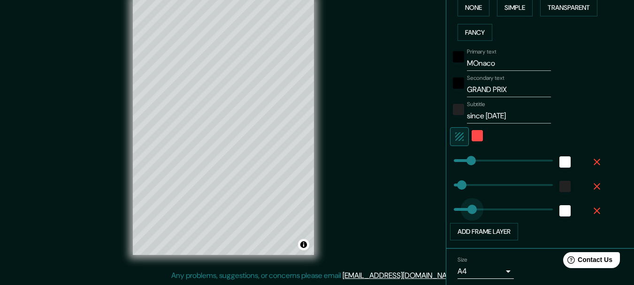
drag, startPoint x: 485, startPoint y: 213, endPoint x: 465, endPoint y: 213, distance: 19.7
click at [594, 212] on icon "button" at bounding box center [597, 211] width 7 height 7
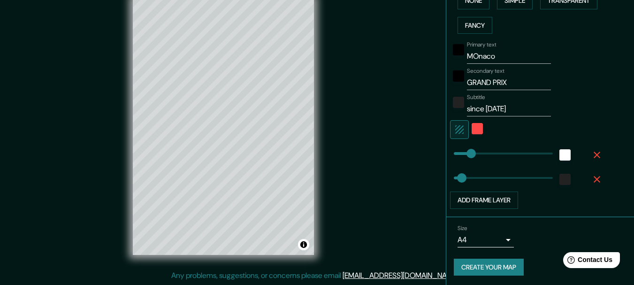
scroll to position [249, 0]
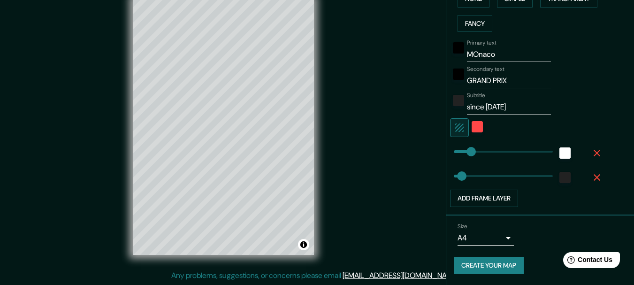
click at [469, 268] on button "Create your map" at bounding box center [489, 265] width 70 height 17
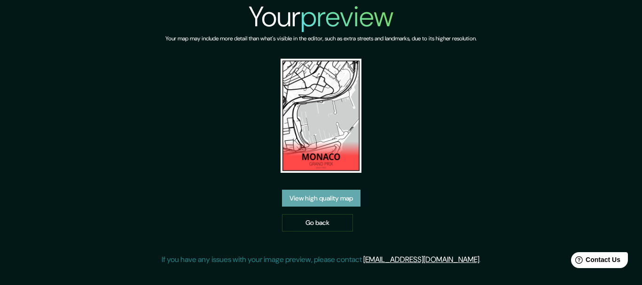
click at [326, 201] on link "View high quality map" at bounding box center [321, 198] width 78 height 17
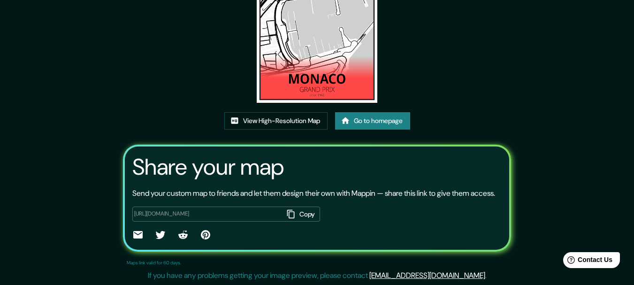
scroll to position [121, 0]
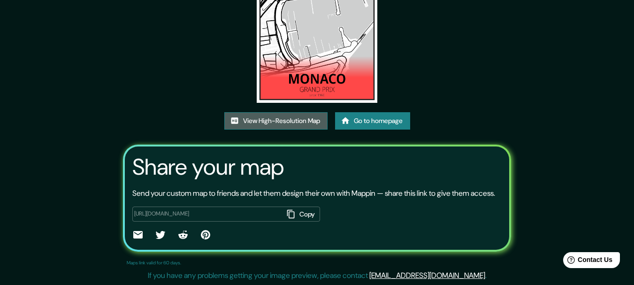
click at [295, 112] on link "View High-Resolution Map" at bounding box center [275, 120] width 103 height 17
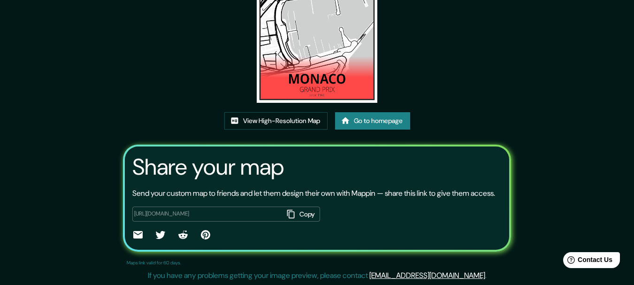
drag, startPoint x: 401, startPoint y: 54, endPoint x: 399, endPoint y: 58, distance: 4.8
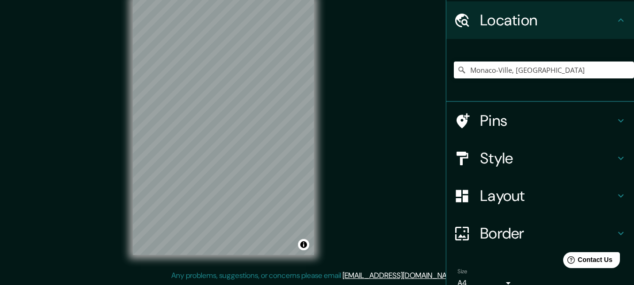
scroll to position [74, 0]
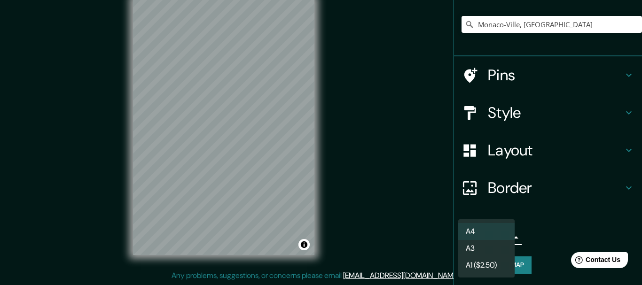
click at [477, 240] on body "Mappin Location Monaco-Ville, Mónaco Pins Style Layout Border Choose a border. …" at bounding box center [321, 126] width 642 height 285
click at [486, 247] on li "A3" at bounding box center [486, 248] width 56 height 17
